Goal: Information Seeking & Learning: Learn about a topic

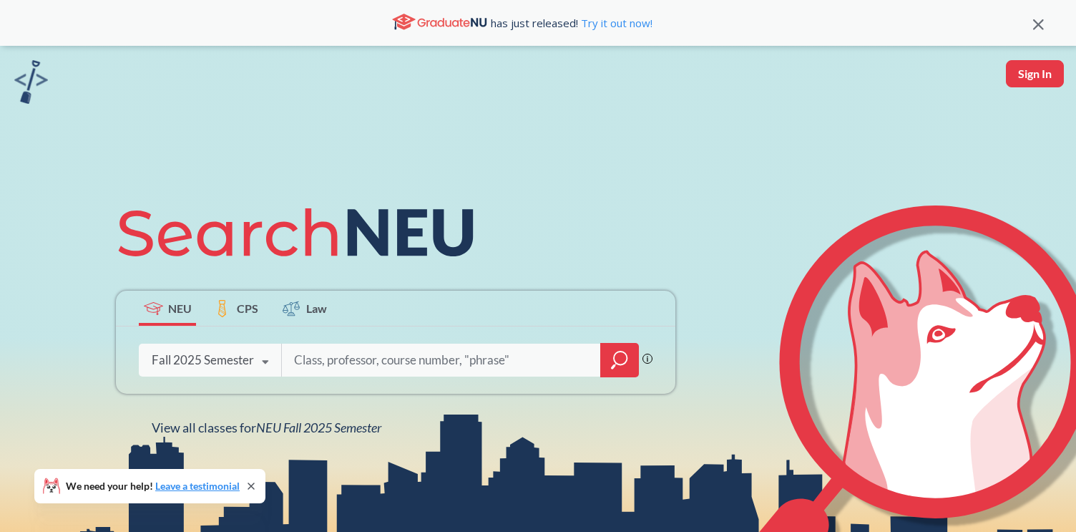
click at [273, 356] on icon at bounding box center [265, 362] width 27 height 40
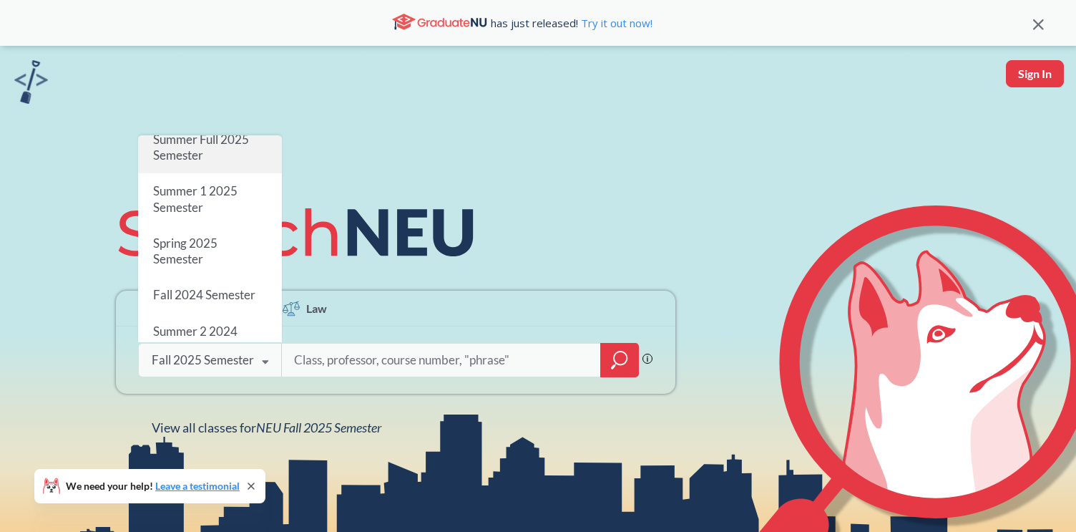
scroll to position [103, 0]
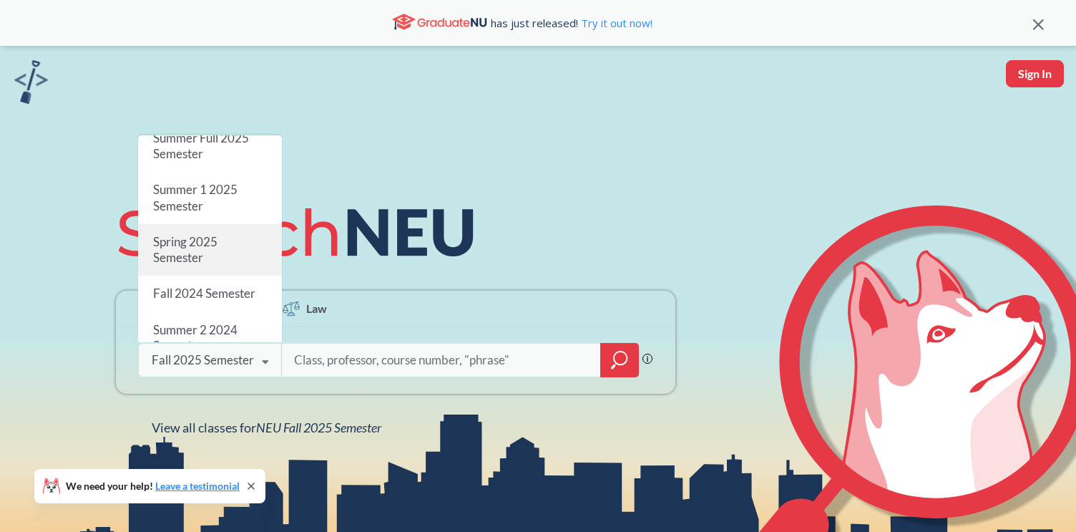
click at [226, 247] on div "Spring 2025 Semester" at bounding box center [210, 250] width 144 height 52
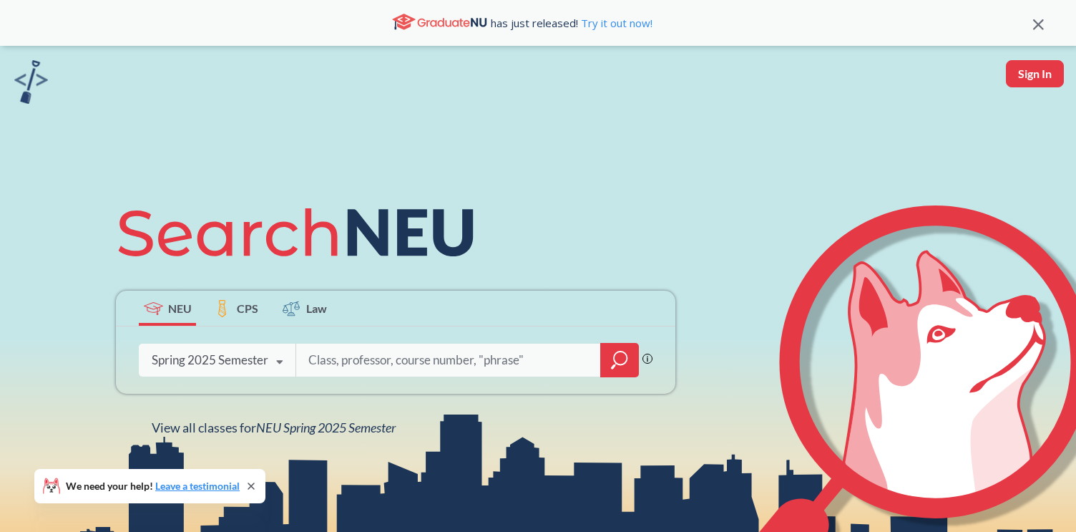
click at [338, 366] on input "search" at bounding box center [448, 360] width 283 height 30
type input "reinforcement"
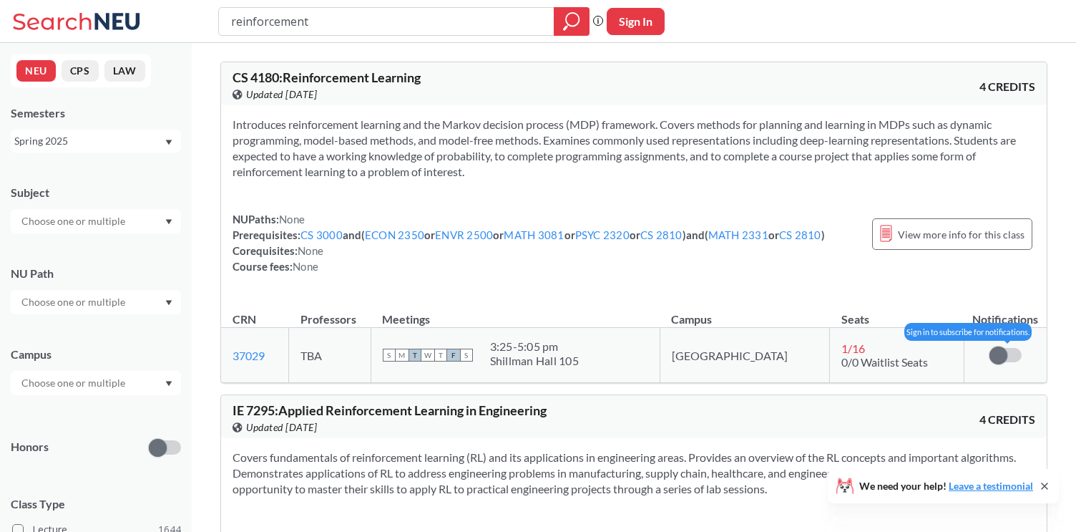
click at [1011, 353] on label at bounding box center [1006, 355] width 32 height 14
click at [990, 348] on input "checkbox" at bounding box center [990, 348] width 0 height 0
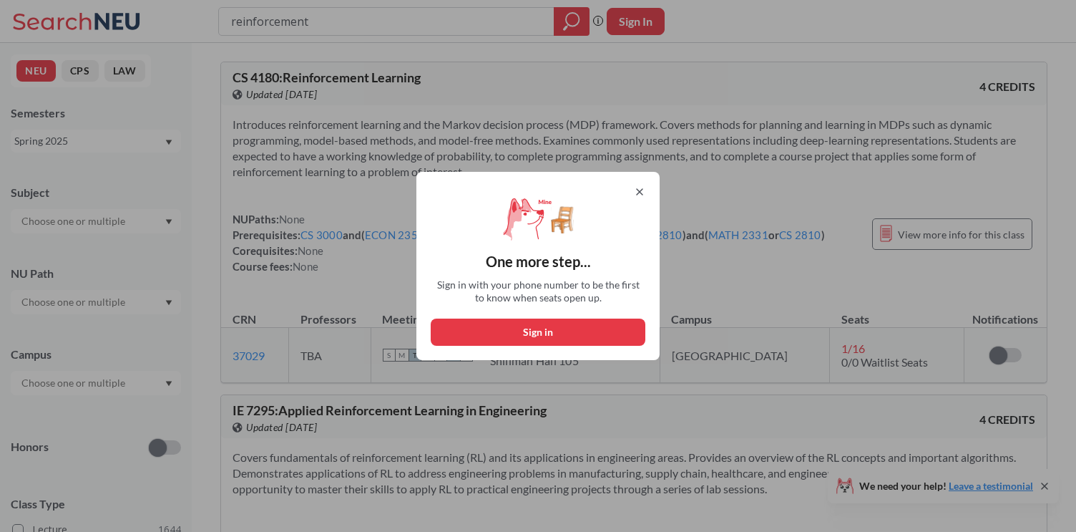
click at [644, 190] on icon at bounding box center [639, 191] width 11 height 11
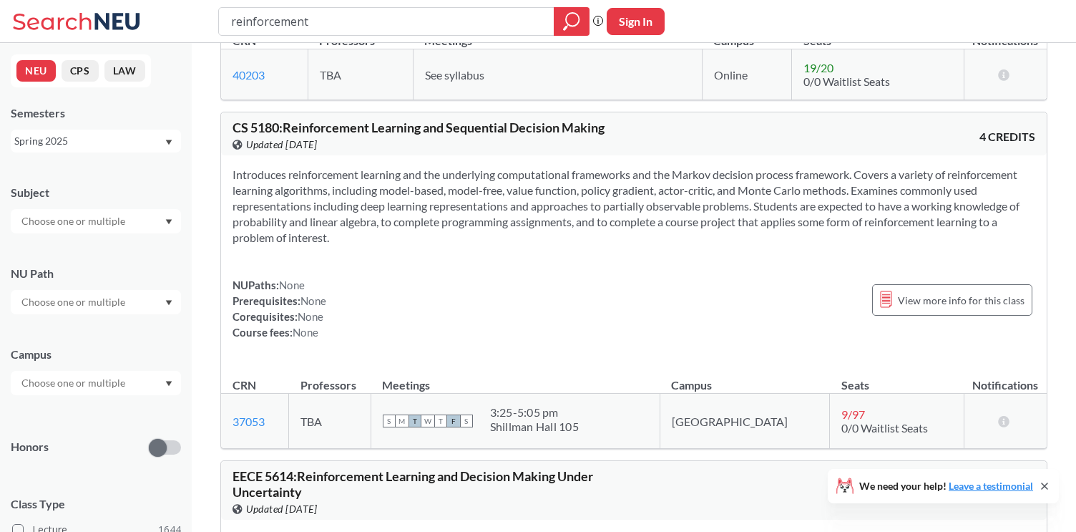
scroll to position [595, 0]
click at [927, 298] on span "View more info for this class" at bounding box center [961, 300] width 127 height 18
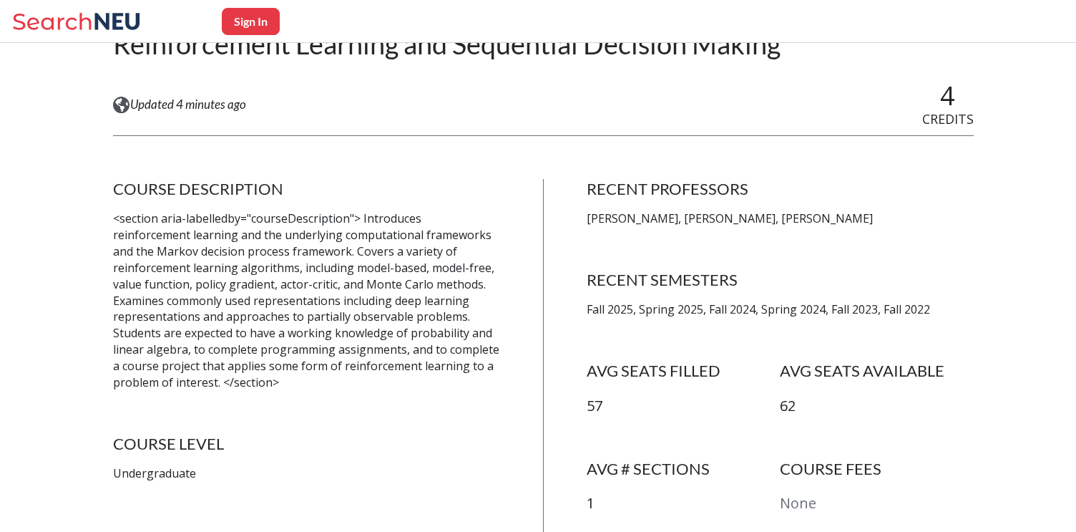
scroll to position [175, 0]
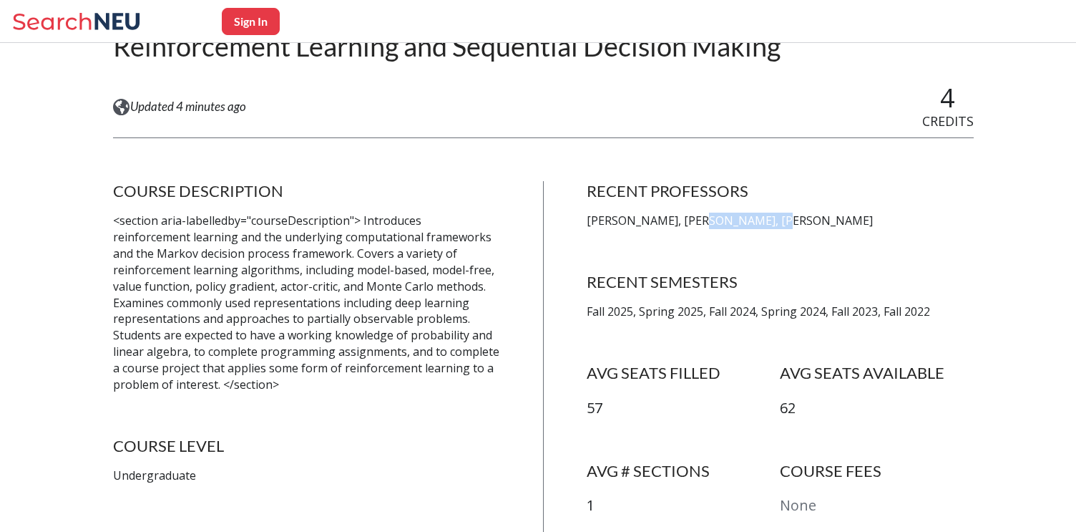
drag, startPoint x: 701, startPoint y: 224, endPoint x: 778, endPoint y: 218, distance: 77.5
click at [778, 218] on p "[PERSON_NAME], [PERSON_NAME], [PERSON_NAME]" at bounding box center [780, 221] width 387 height 16
click at [565, 229] on div "COURSE DESCRIPTION <section aria-labelledby="courseDescription"> Introduces rei…" at bounding box center [543, 370] width 861 height 378
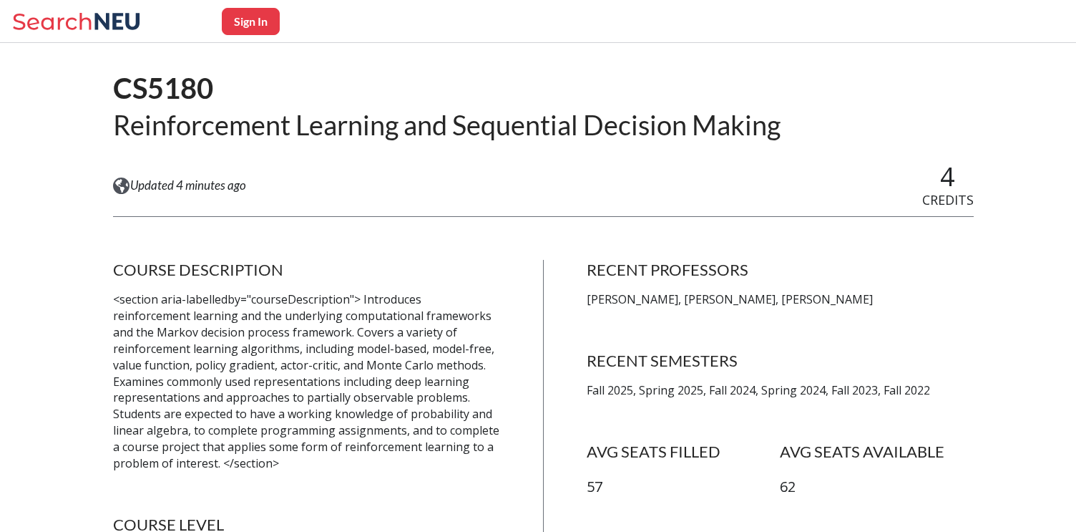
scroll to position [94, 0]
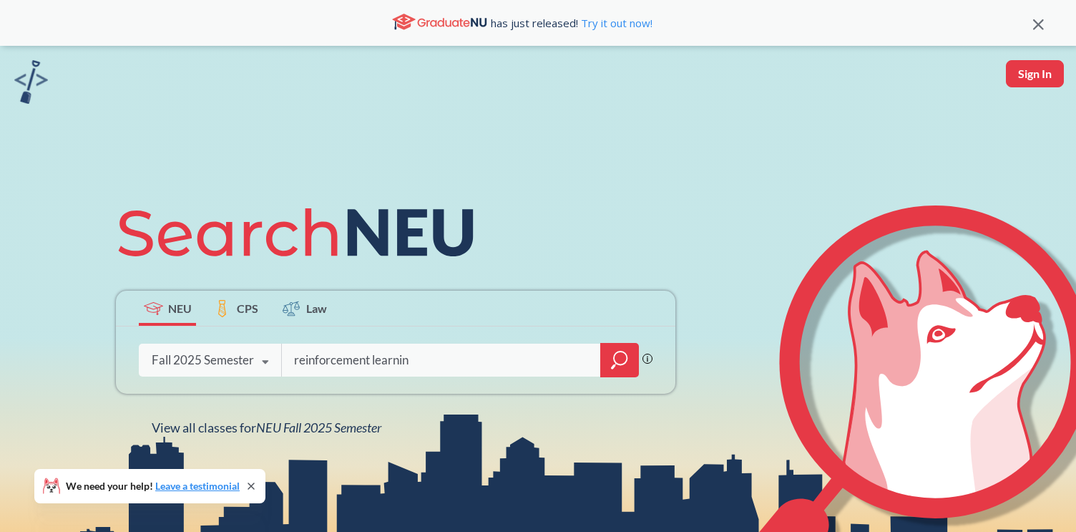
type input "reinforcement learning"
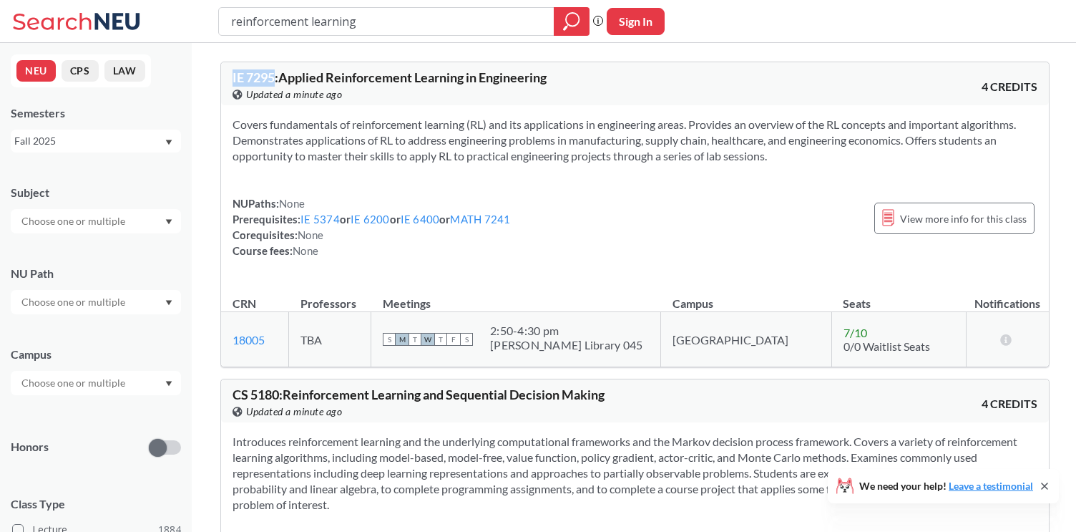
drag, startPoint x: 275, startPoint y: 84, endPoint x: 232, endPoint y: 79, distance: 43.1
click at [233, 79] on span "IE 7295 : Applied Reinforcement Learning in Engineering" at bounding box center [390, 77] width 314 height 16
copy span "IE 7295"
click at [562, 202] on div "NUPaths: None Prerequisites: IE 5374 or IE 6200 or IE 6400 or MATH 7241 Corequi…" at bounding box center [635, 226] width 805 height 63
click at [260, 75] on span "IE 7295 : Applied Reinforcement Learning in Engineering" at bounding box center [390, 77] width 314 height 16
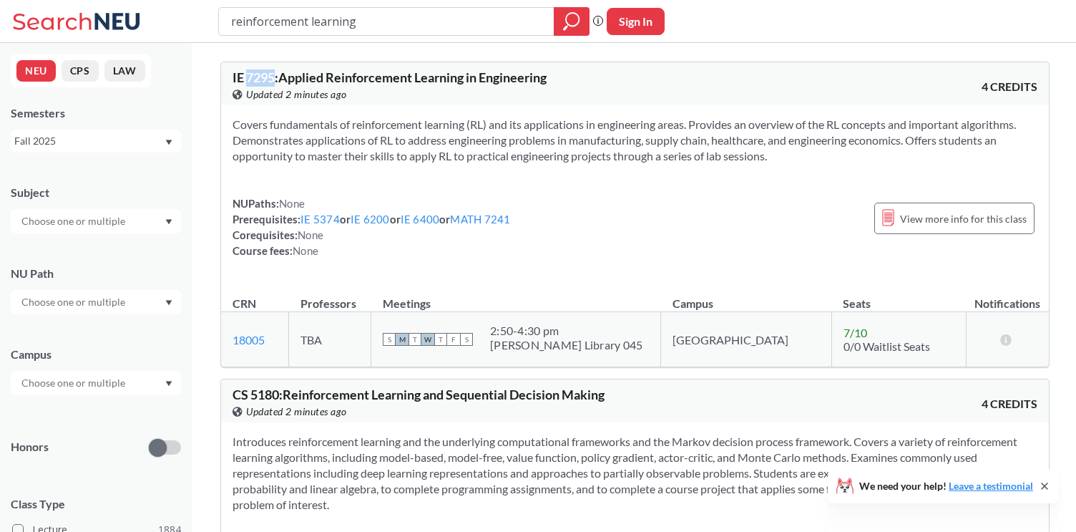
click at [260, 75] on span "IE 7295 : Applied Reinforcement Learning in Engineering" at bounding box center [390, 77] width 314 height 16
copy span "7295"
